Goal: Information Seeking & Learning: Learn about a topic

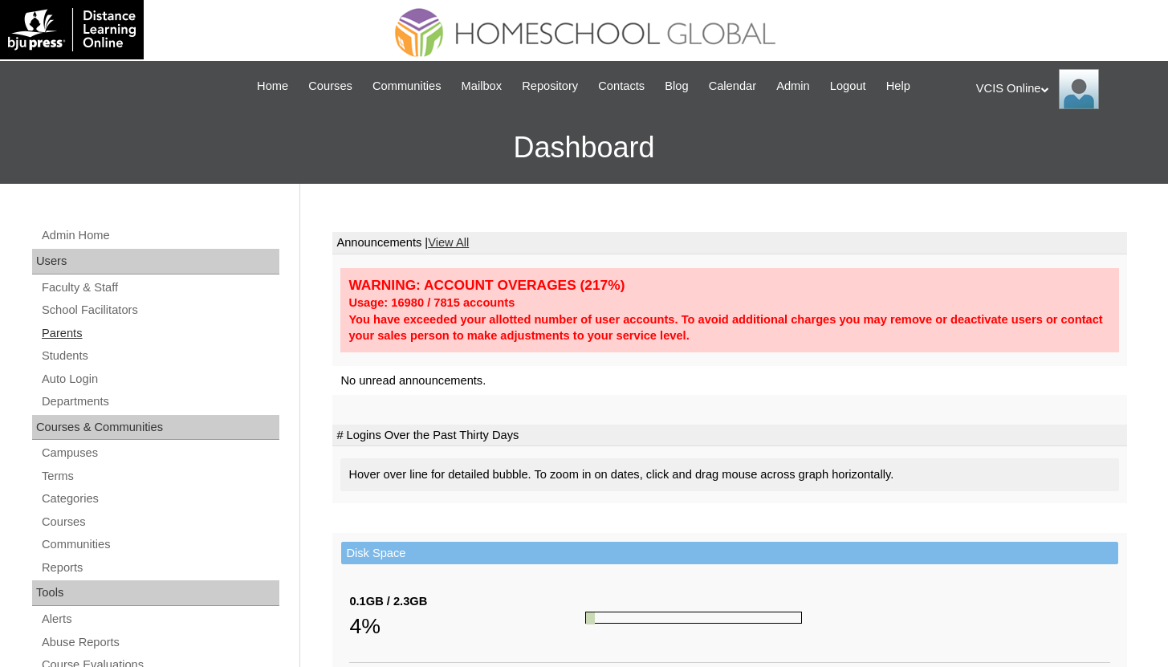
click at [79, 340] on link "Parents" at bounding box center [159, 333] width 239 height 20
click at [78, 350] on link "Students" at bounding box center [159, 356] width 239 height 20
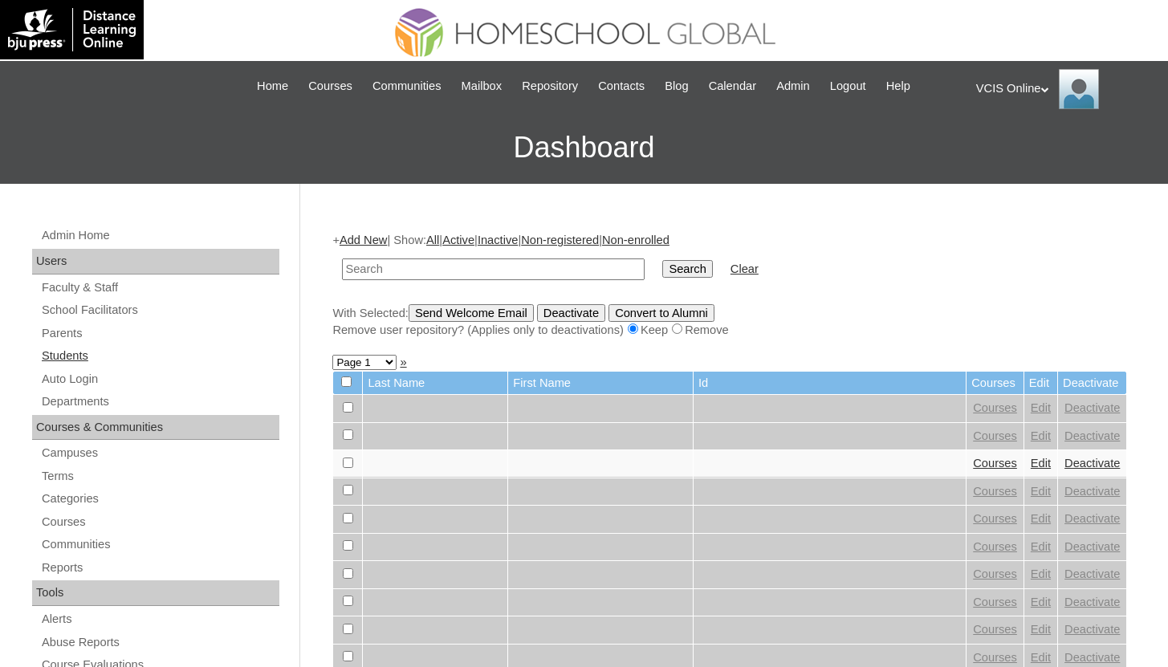
click at [87, 357] on link "Students" at bounding box center [159, 356] width 239 height 20
click at [421, 263] on input "text" at bounding box center [493, 269] width 303 height 22
type input "shim"
click at [662, 260] on input "Search" at bounding box center [687, 269] width 50 height 18
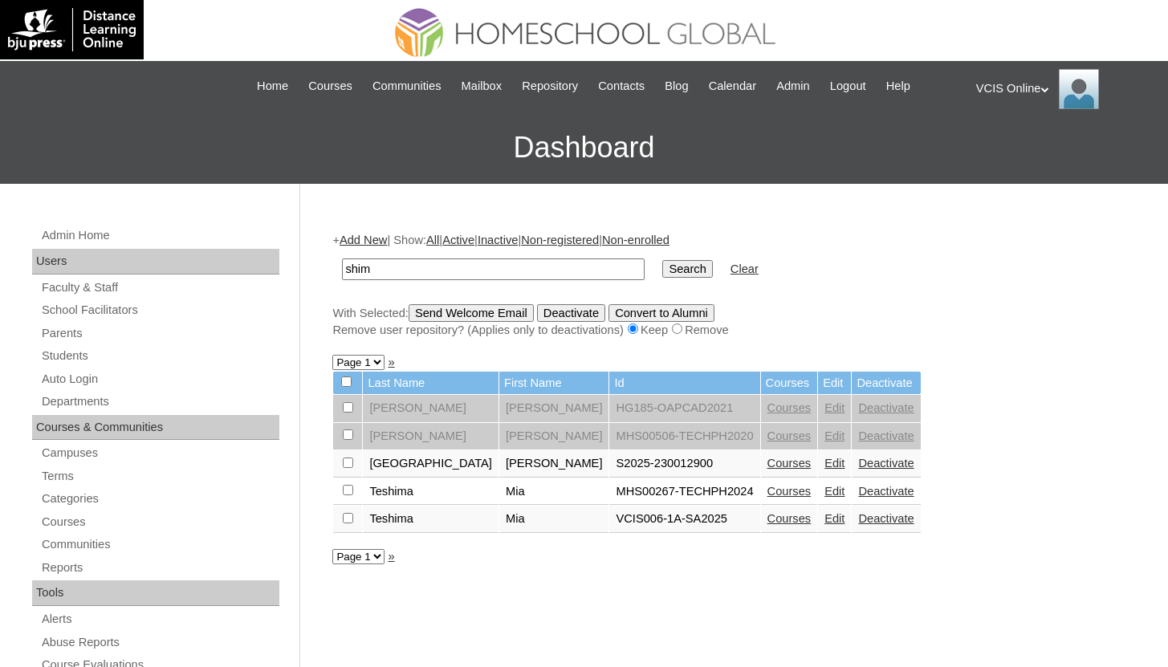
click at [427, 276] on input "shim" at bounding box center [493, 269] width 303 height 22
type input "shimmily"
click at [662, 260] on input "Search" at bounding box center [687, 269] width 50 height 18
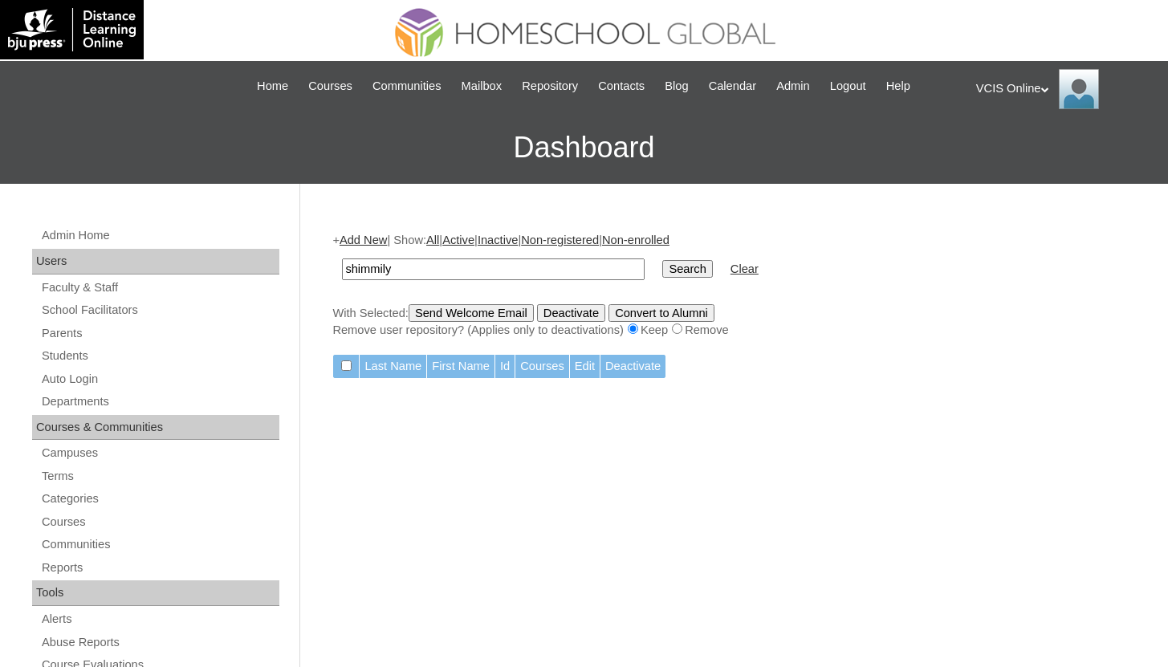
click at [547, 271] on input "shimmily" at bounding box center [493, 269] width 303 height 22
type input "shmilly"
click at [662, 260] on input "Search" at bounding box center [687, 269] width 50 height 18
click at [484, 272] on input "shmilly" at bounding box center [493, 269] width 303 height 22
type input "shm"
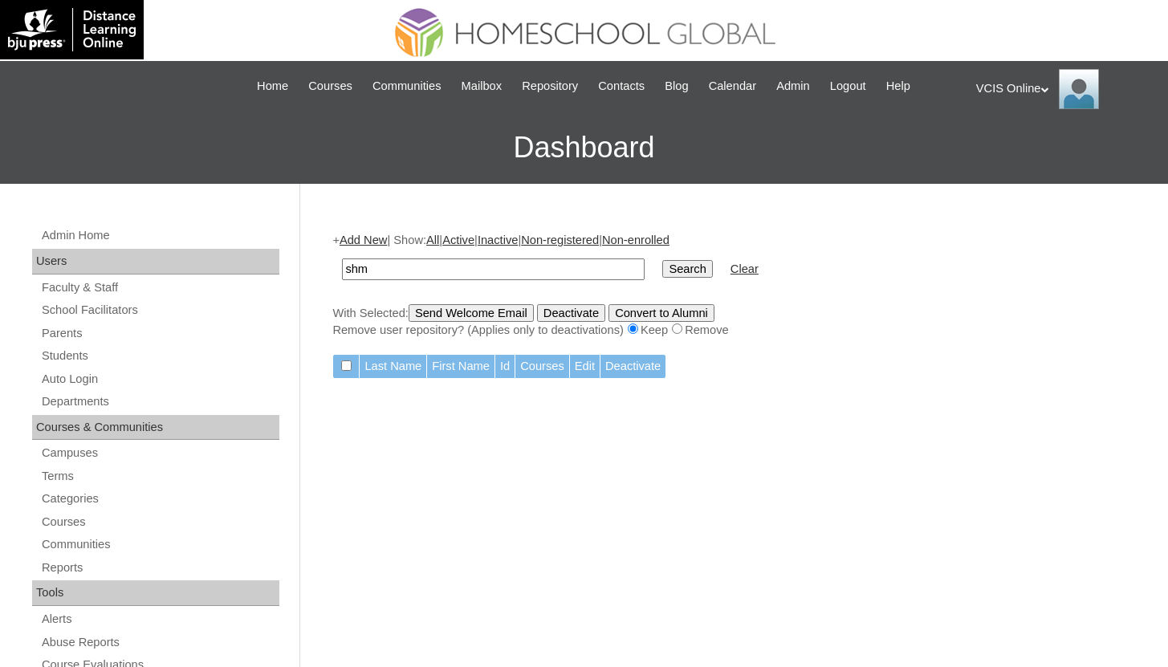
click at [662, 260] on input "Search" at bounding box center [687, 269] width 50 height 18
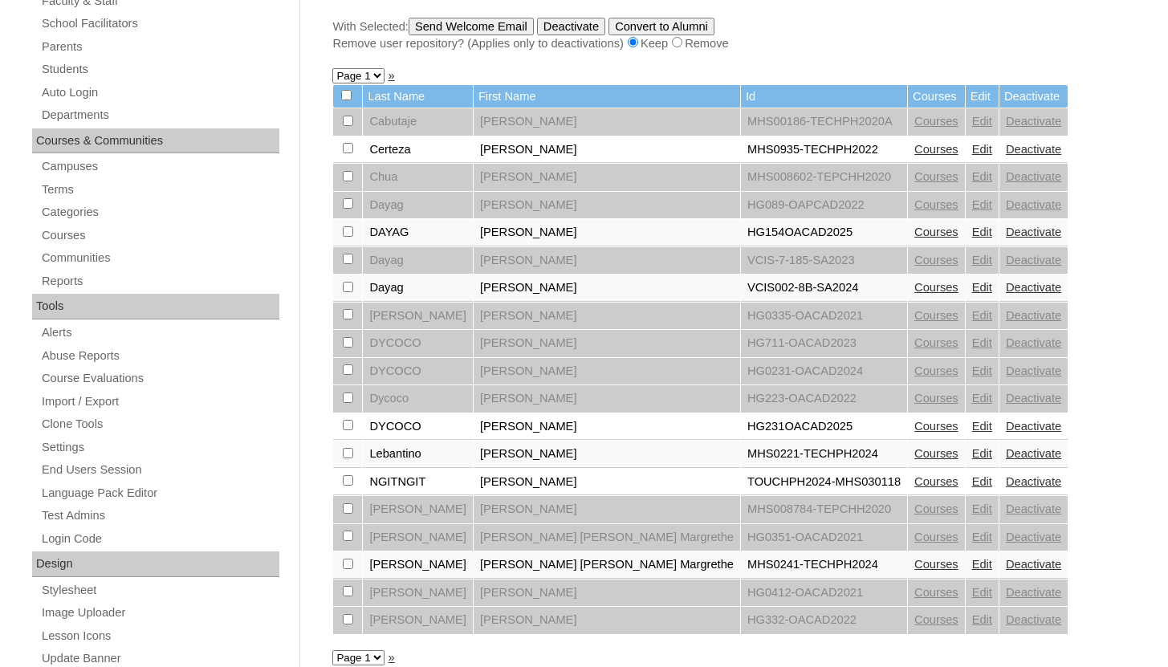
scroll to position [278, 0]
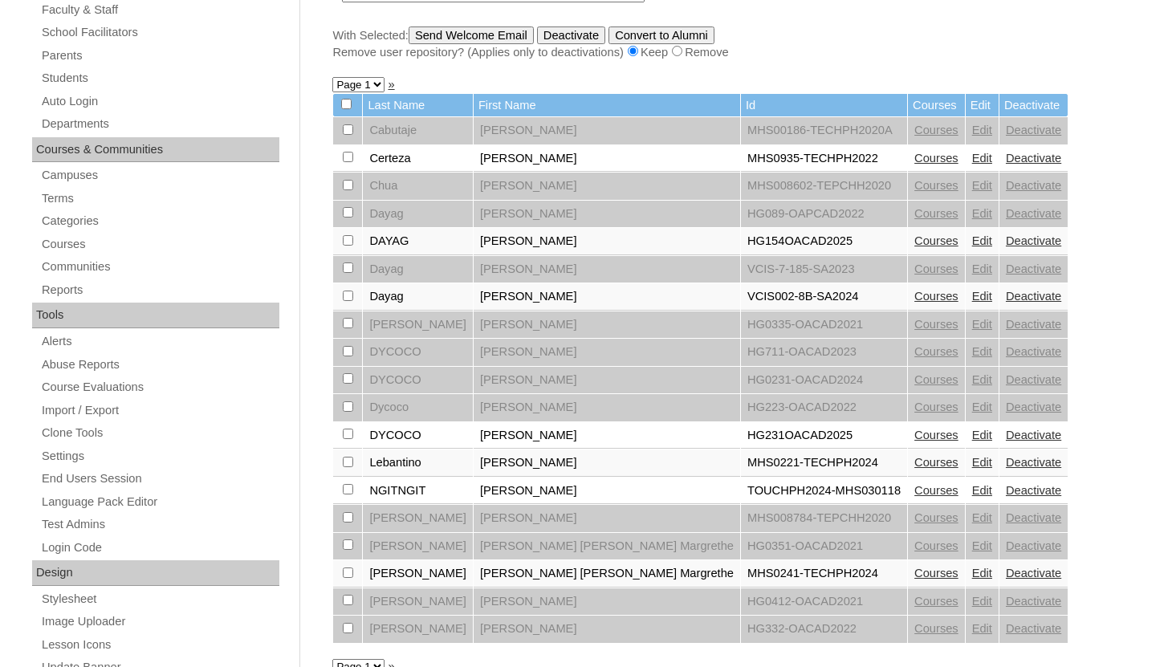
click at [914, 240] on link "Courses" at bounding box center [936, 240] width 44 height 13
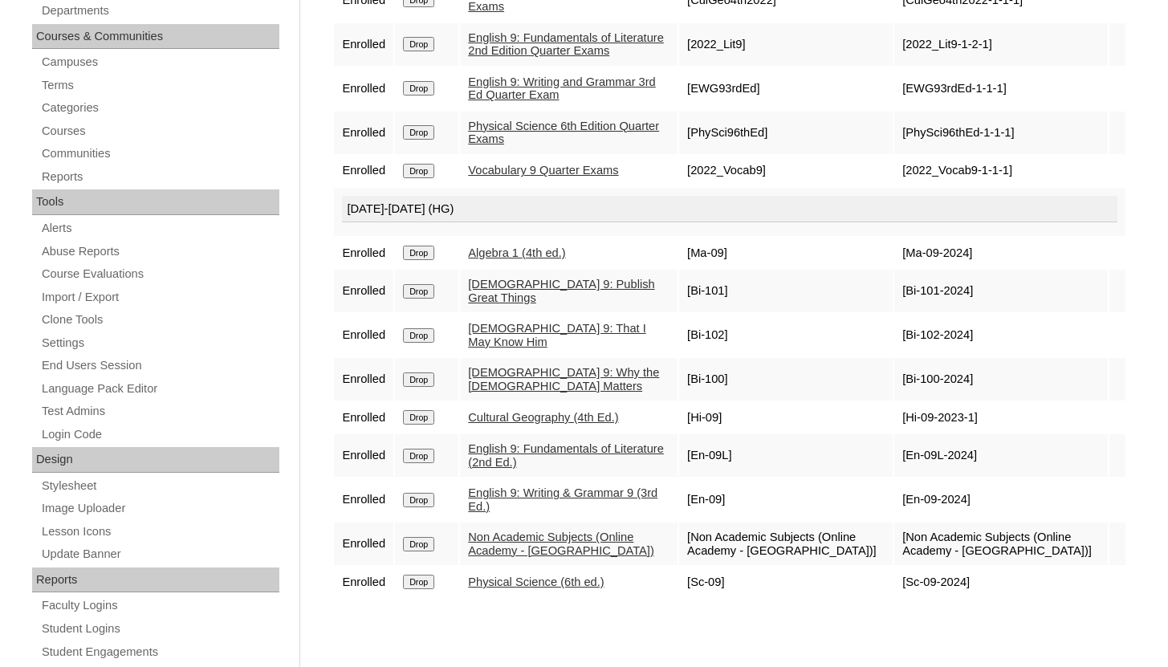
scroll to position [393, 0]
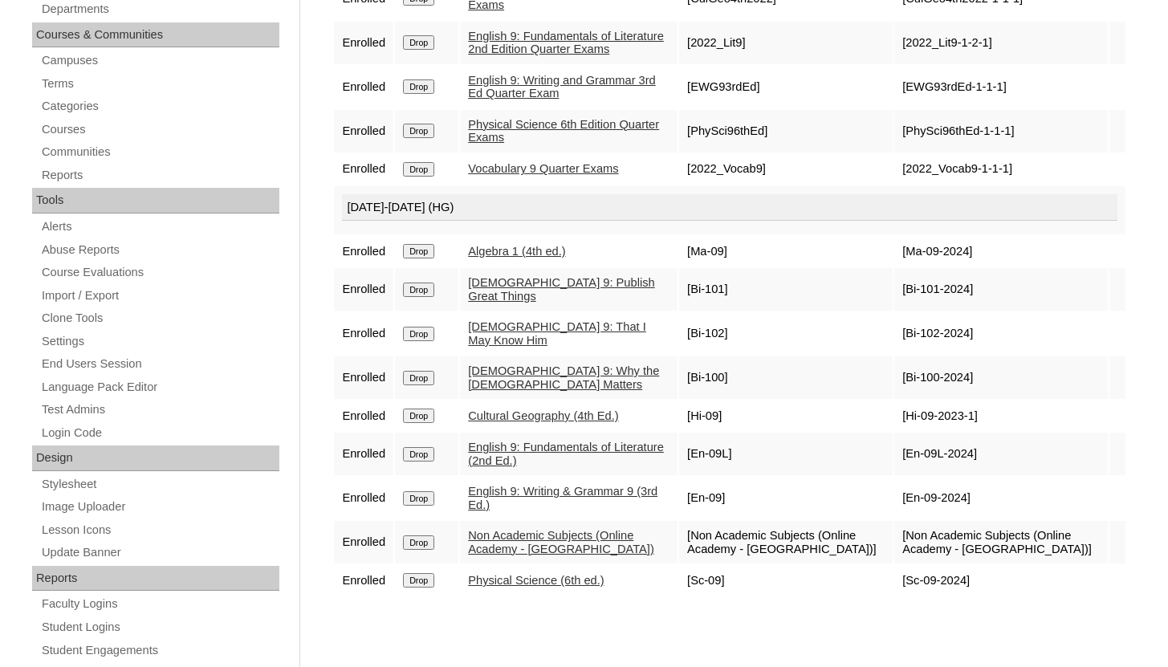
click at [551, 258] on link "Algebra 1 (4th ed.)" at bounding box center [516, 251] width 97 height 13
